Goal: Find specific page/section: Find specific page/section

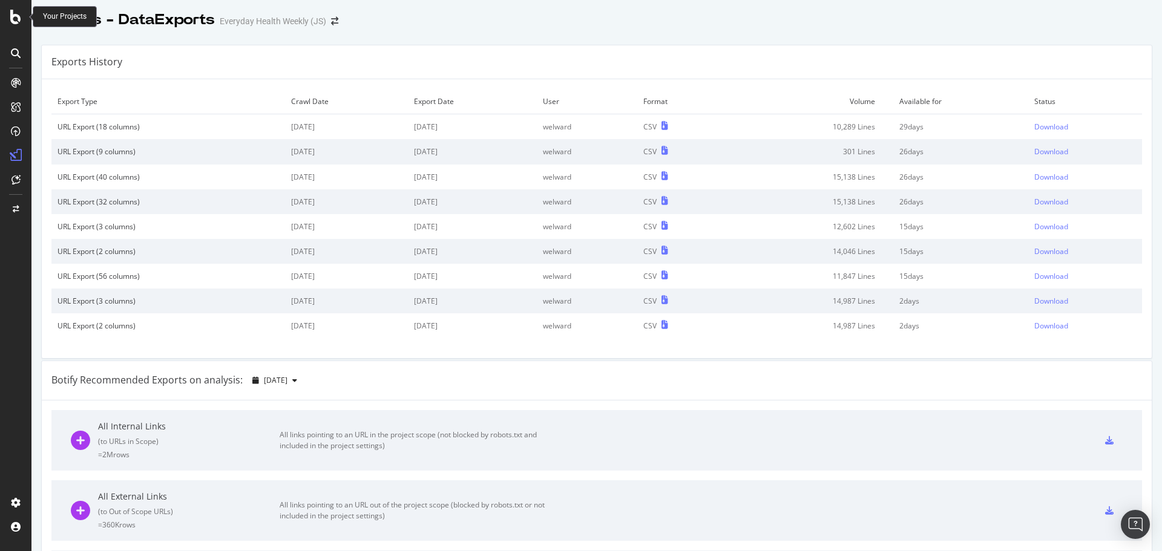
click at [15, 20] on icon at bounding box center [15, 17] width 11 height 15
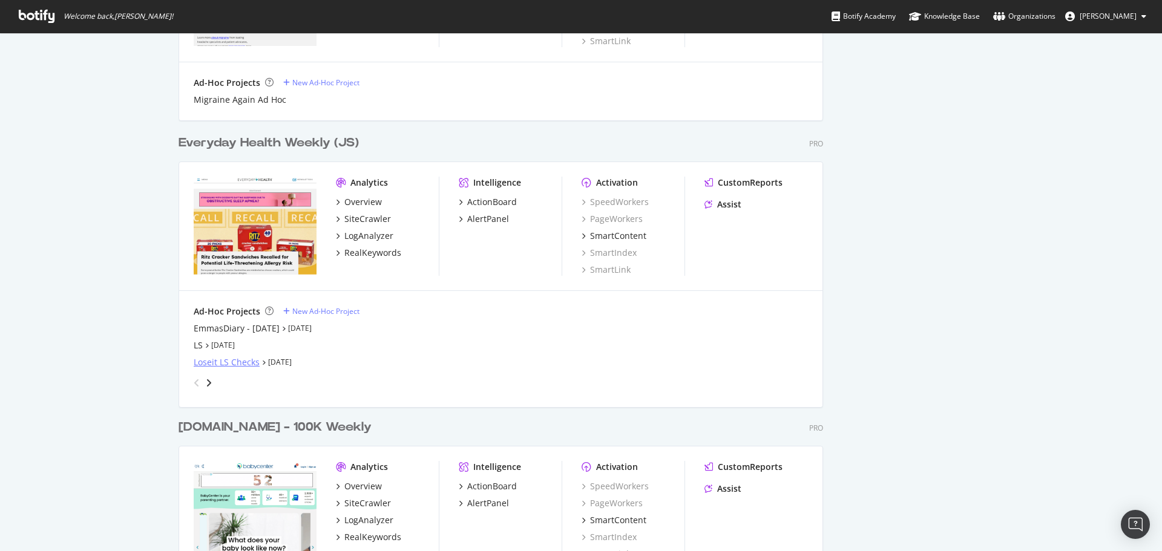
scroll to position [1332, 0]
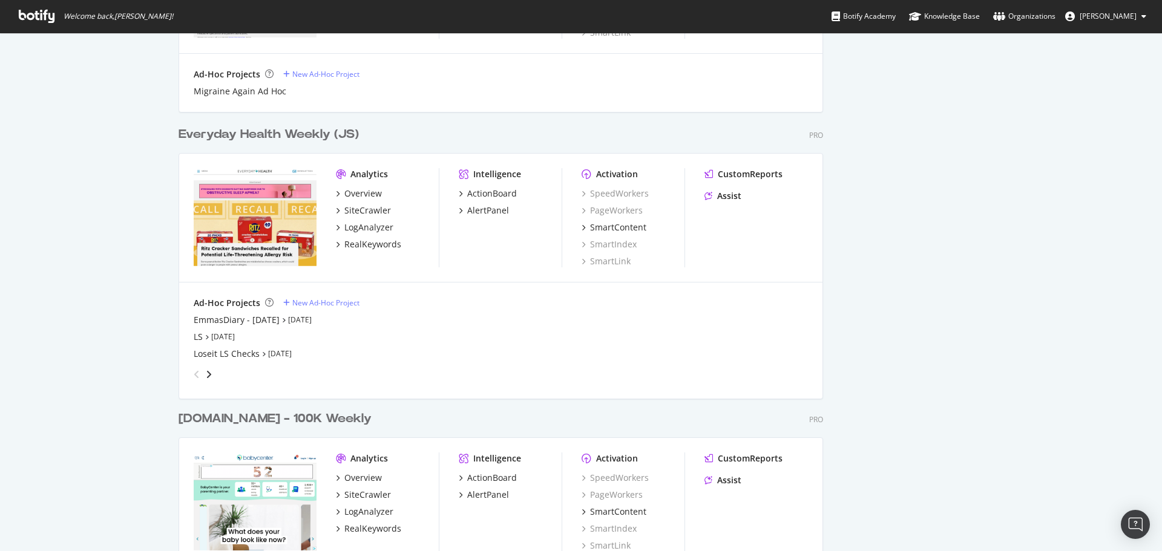
click at [205, 379] on div "angle-right" at bounding box center [209, 375] width 8 height 12
click at [199, 380] on div "angle-left" at bounding box center [197, 374] width 16 height 19
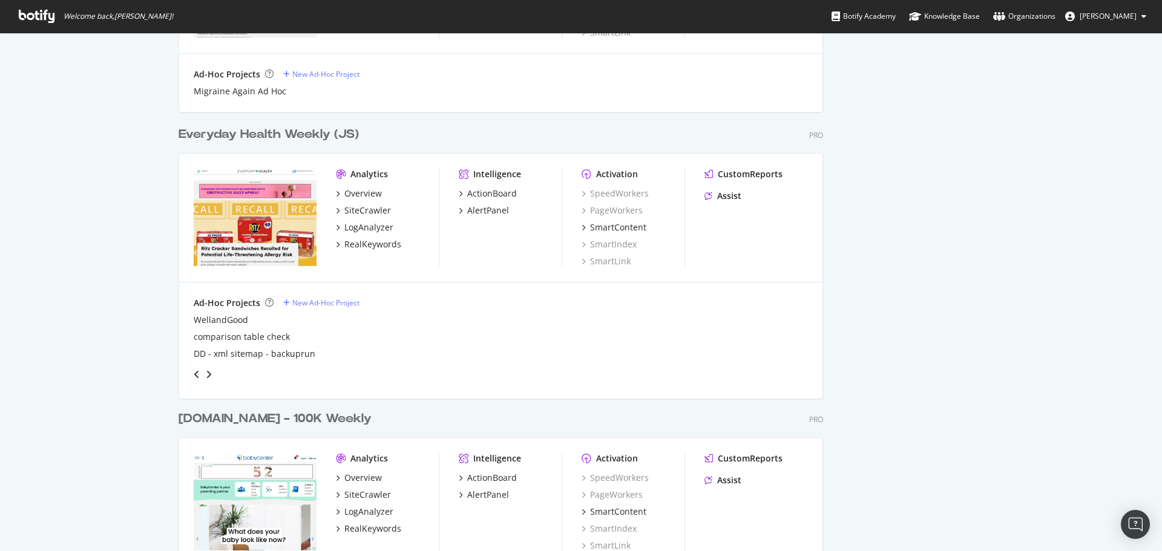
click at [205, 377] on div "angle-right" at bounding box center [209, 375] width 8 height 12
click at [206, 377] on icon "angle-right" at bounding box center [209, 375] width 6 height 10
click at [205, 378] on div "angle-right" at bounding box center [209, 375] width 8 height 12
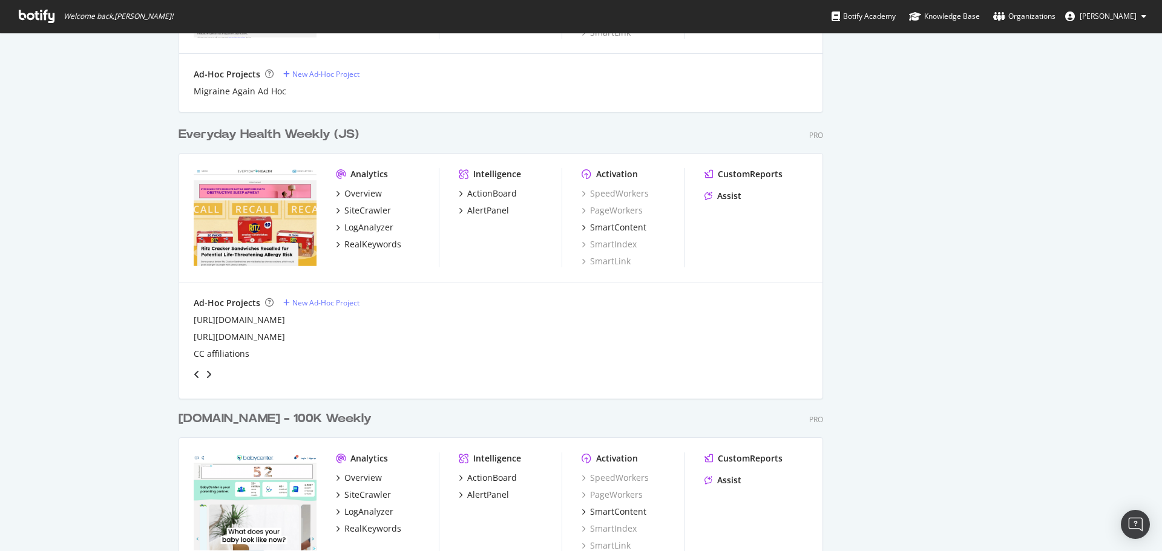
click at [205, 377] on div "angle-right" at bounding box center [209, 375] width 8 height 12
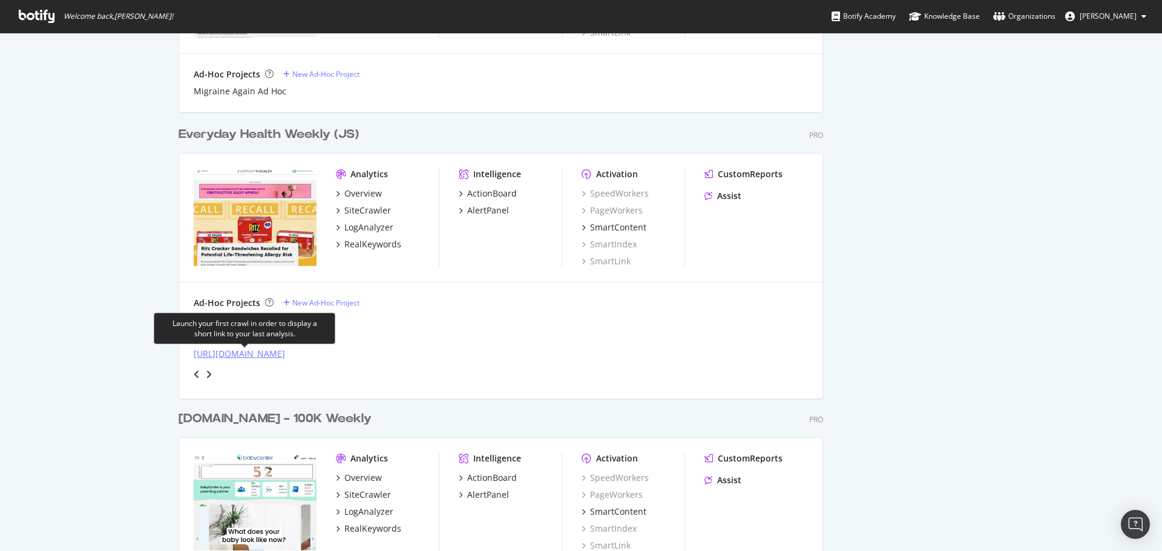
click at [258, 358] on div "[URL][DOMAIN_NAME]" at bounding box center [239, 354] width 91 height 12
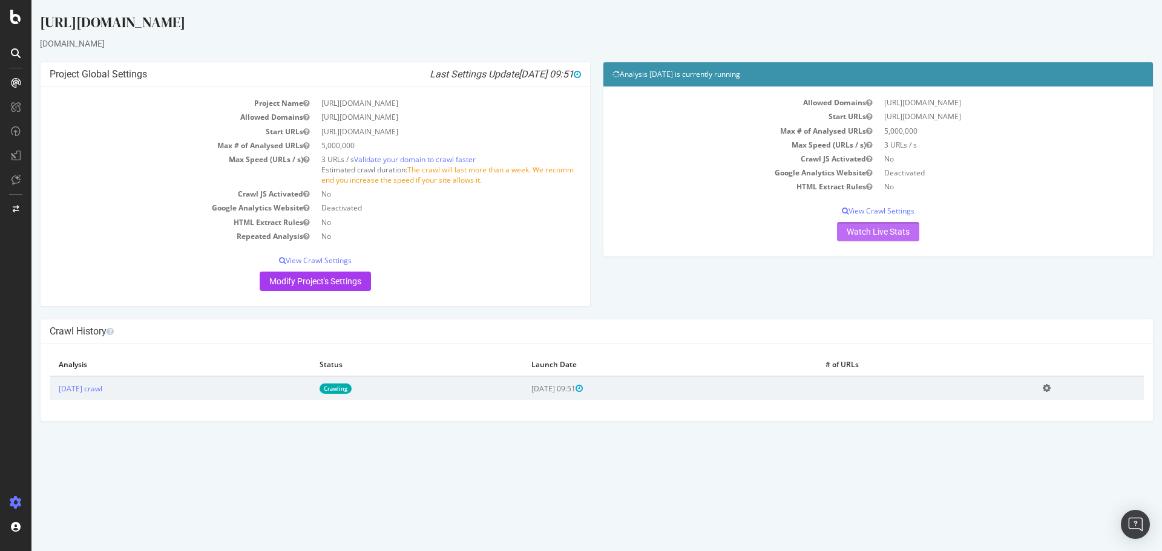
click at [910, 229] on link "Watch Live Stats" at bounding box center [878, 231] width 82 height 19
